Goal: Transaction & Acquisition: Purchase product/service

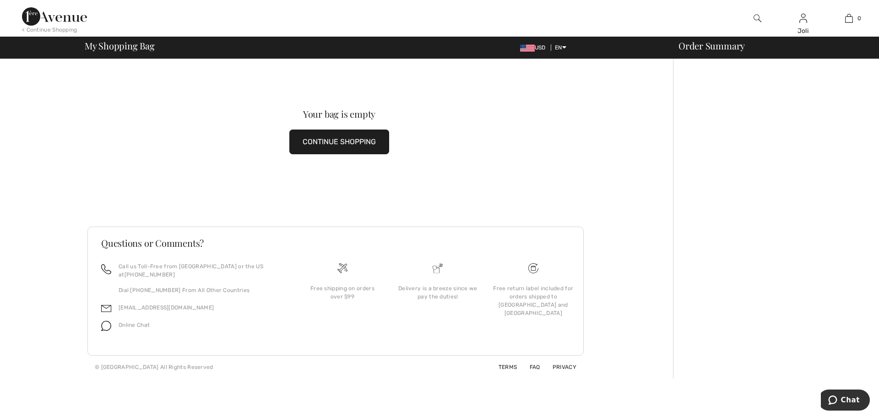
click at [724, 186] on div at bounding box center [776, 219] width 206 height 320
click at [760, 20] on img at bounding box center [758, 18] width 8 height 11
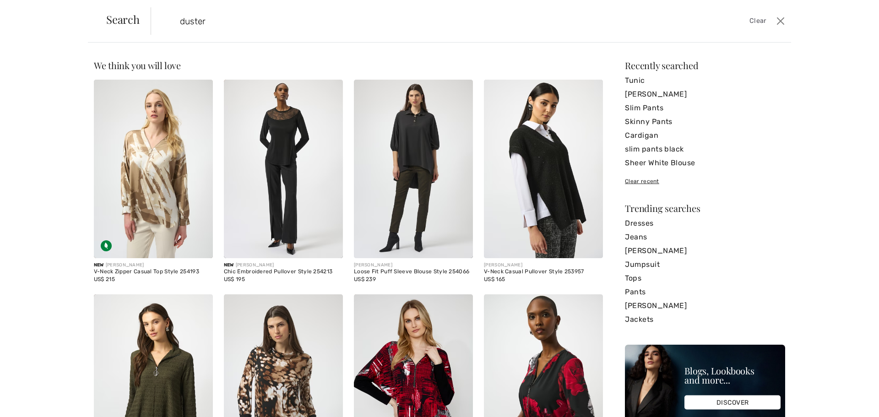
type input "duster"
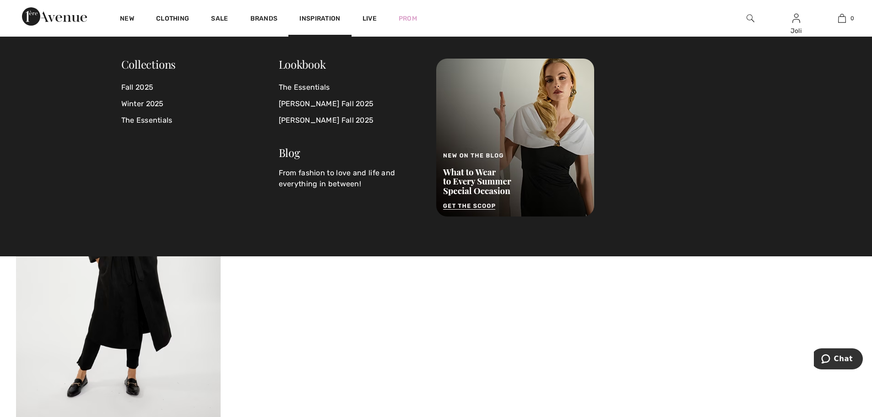
click at [748, 16] on img at bounding box center [751, 18] width 8 height 11
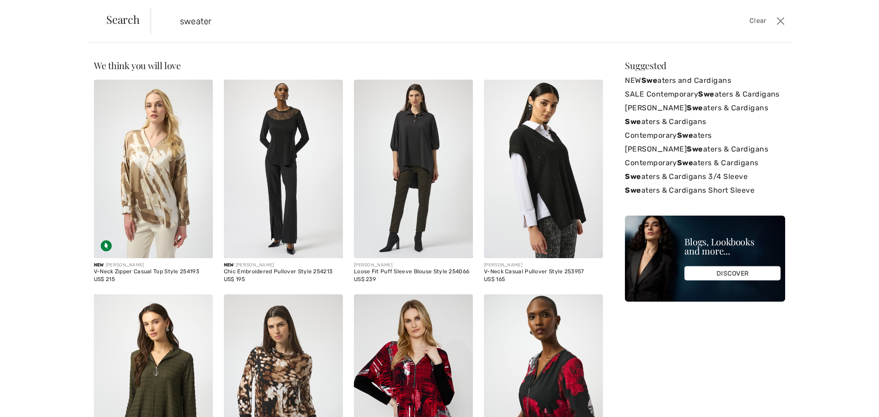
type input "sweater"
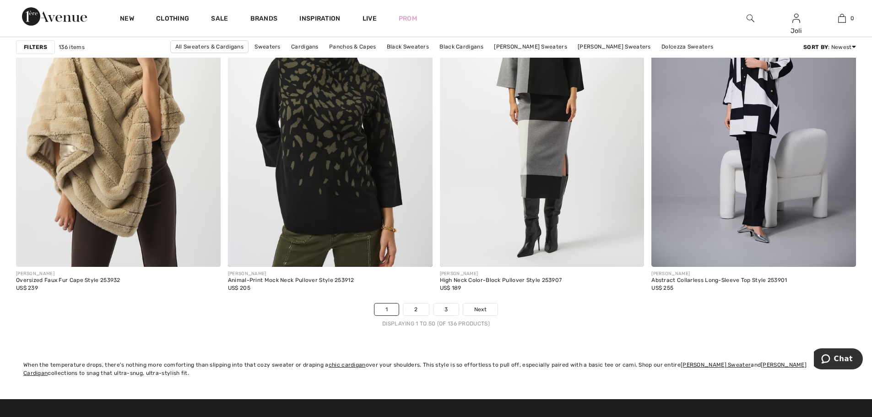
scroll to position [5128, 0]
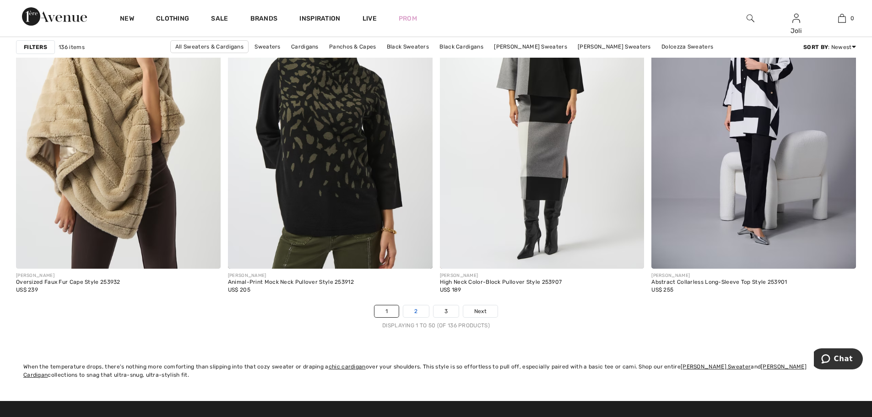
click at [423, 312] on link "2" at bounding box center [415, 311] width 25 height 12
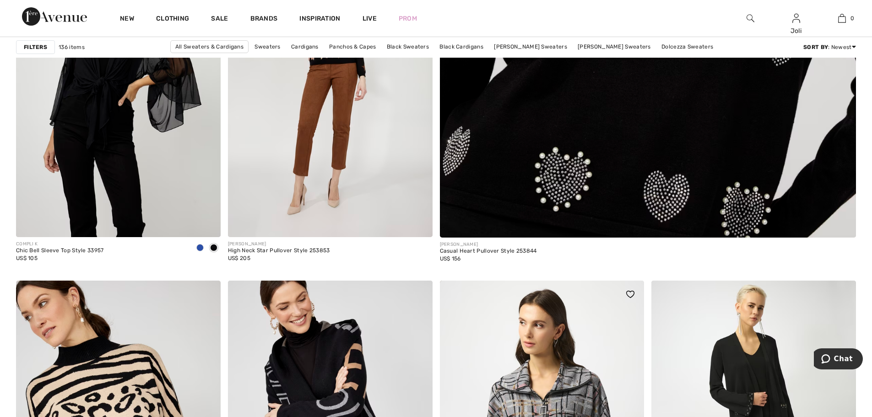
scroll to position [778, 0]
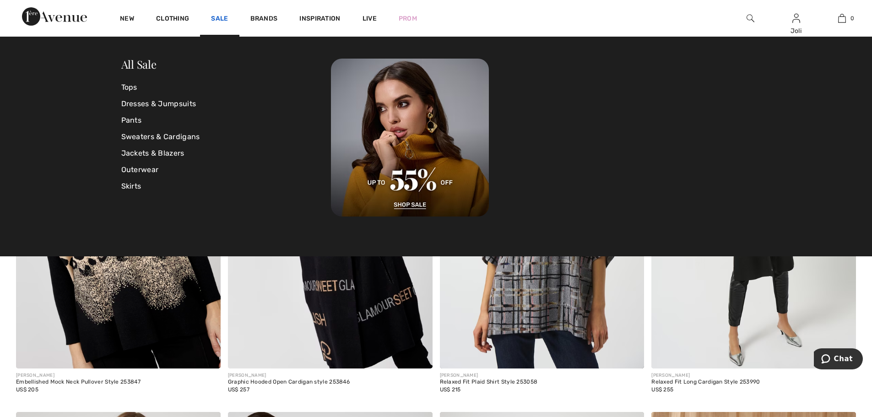
click at [217, 20] on link "Sale" at bounding box center [219, 20] width 17 height 10
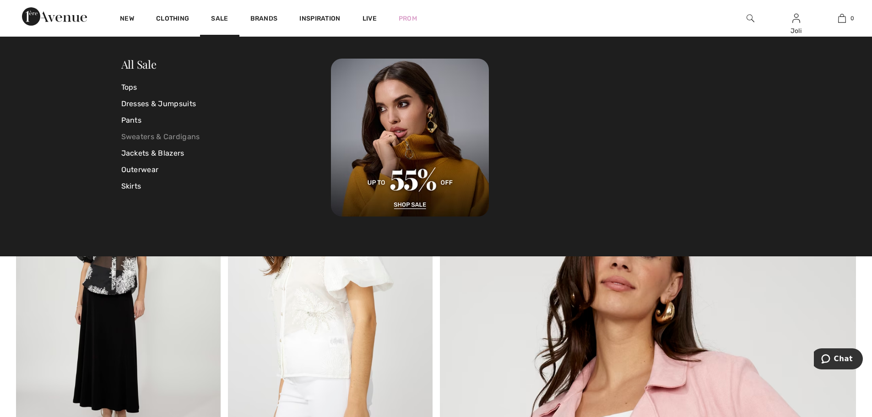
click at [150, 136] on link "Sweaters & Cardigans" at bounding box center [226, 137] width 210 height 16
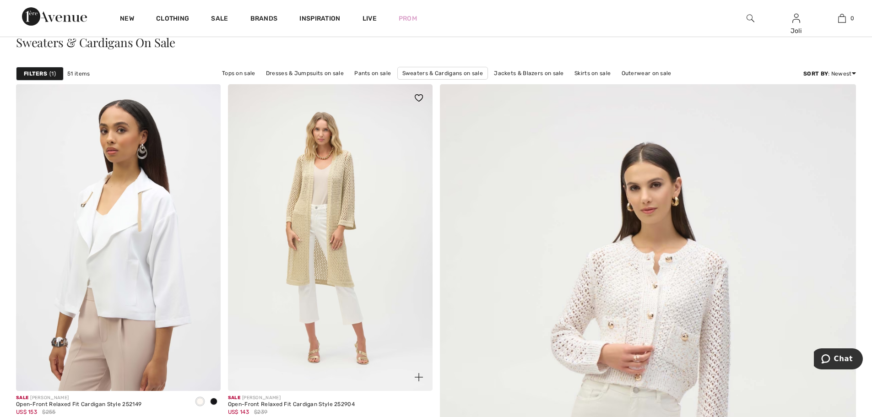
scroll to position [229, 0]
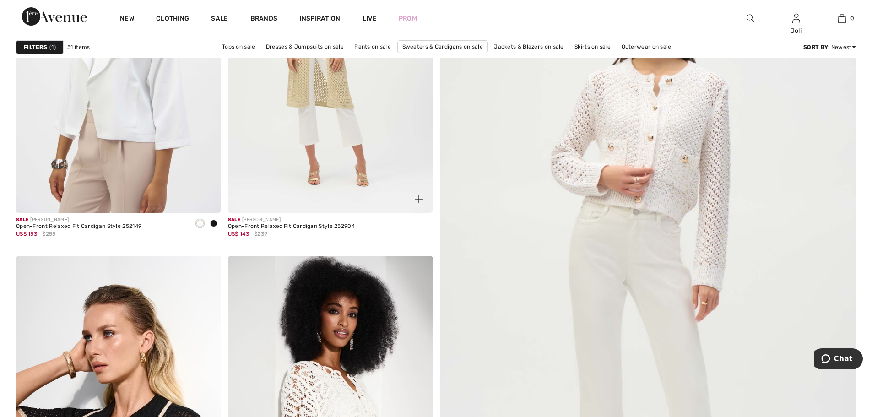
click at [348, 121] on img at bounding box center [330, 59] width 205 height 307
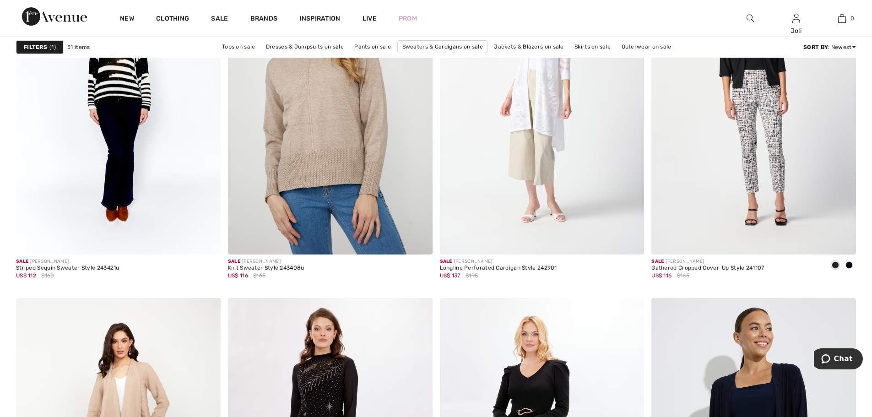
scroll to position [4991, 0]
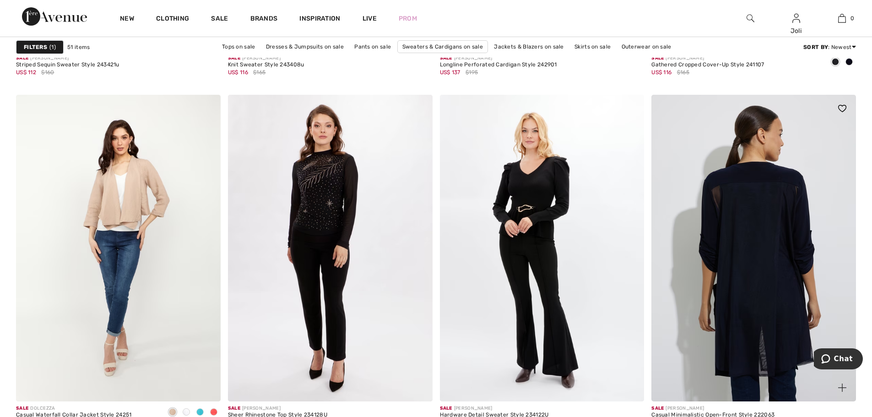
click at [810, 237] on img at bounding box center [754, 248] width 205 height 307
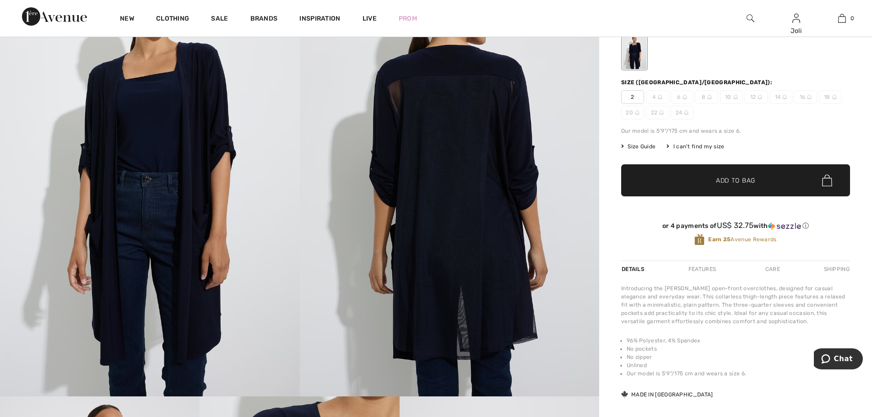
scroll to position [92, 0]
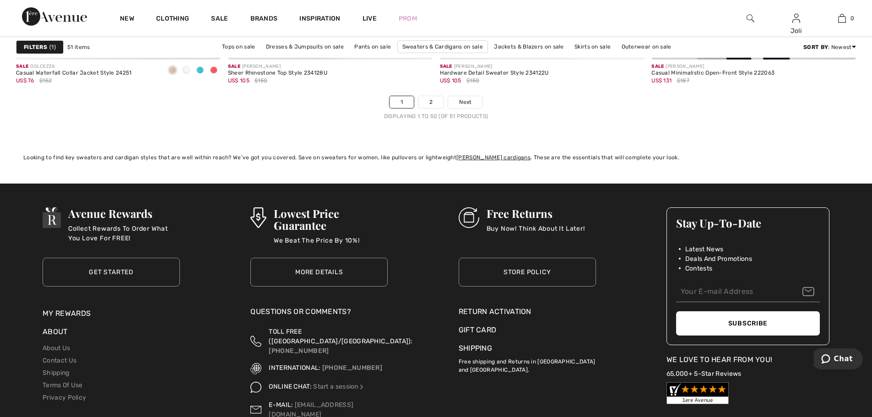
scroll to position [5311, 0]
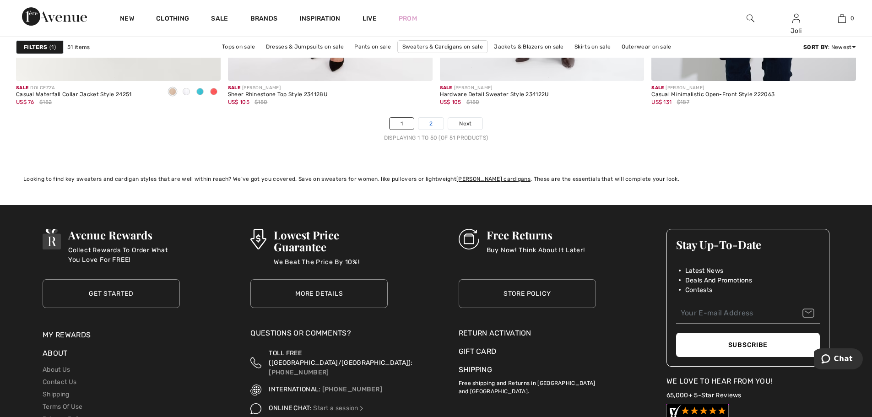
click at [423, 123] on link "2" at bounding box center [430, 124] width 25 height 12
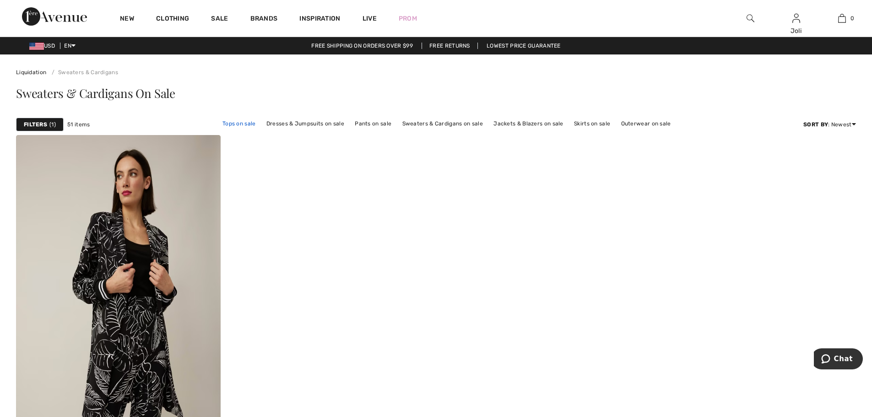
click at [239, 125] on link "Tops on sale" at bounding box center [239, 124] width 43 height 12
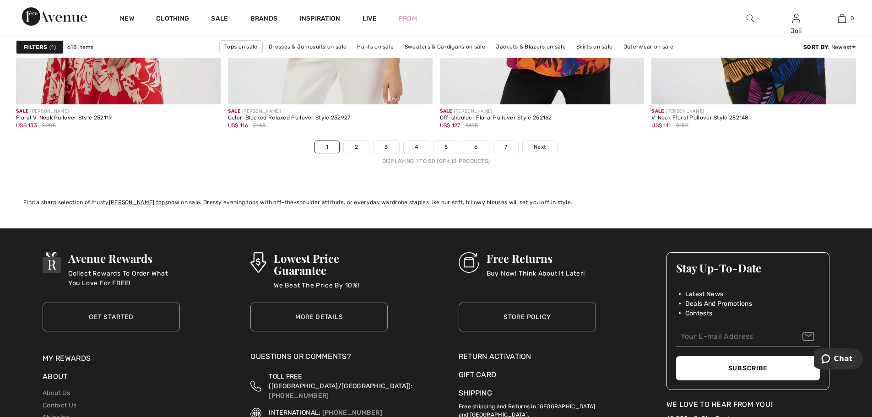
scroll to position [5265, 0]
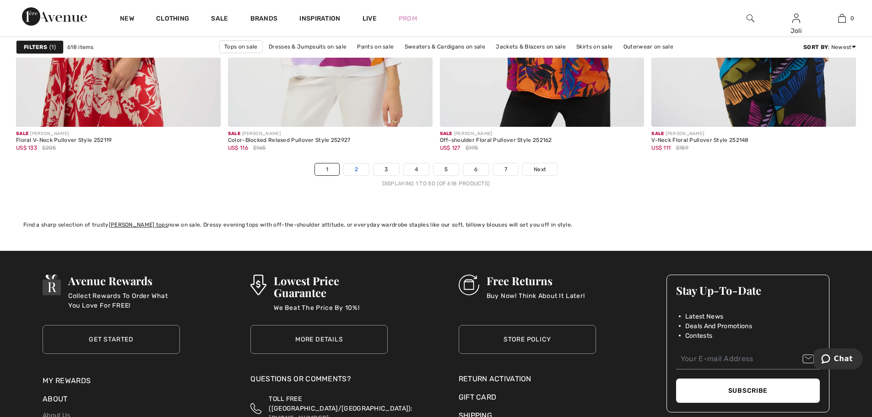
drag, startPoint x: 361, startPoint y: 170, endPoint x: 366, endPoint y: 167, distance: 6.4
click at [361, 169] on link "2" at bounding box center [356, 169] width 25 height 12
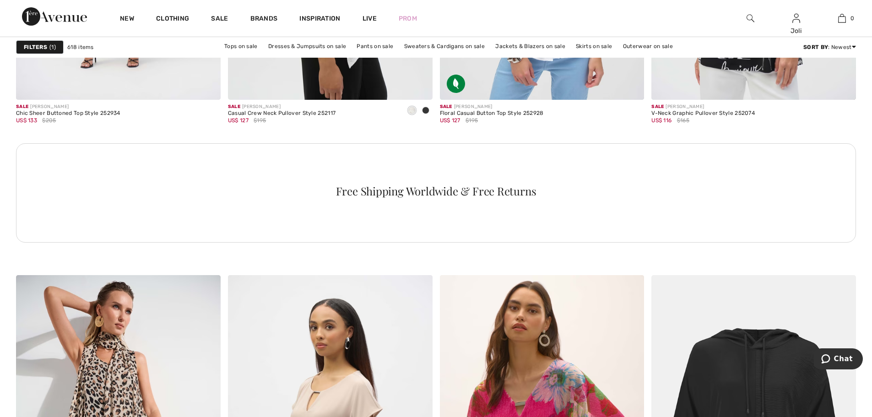
scroll to position [1419, 0]
